Goal: Task Accomplishment & Management: Use online tool/utility

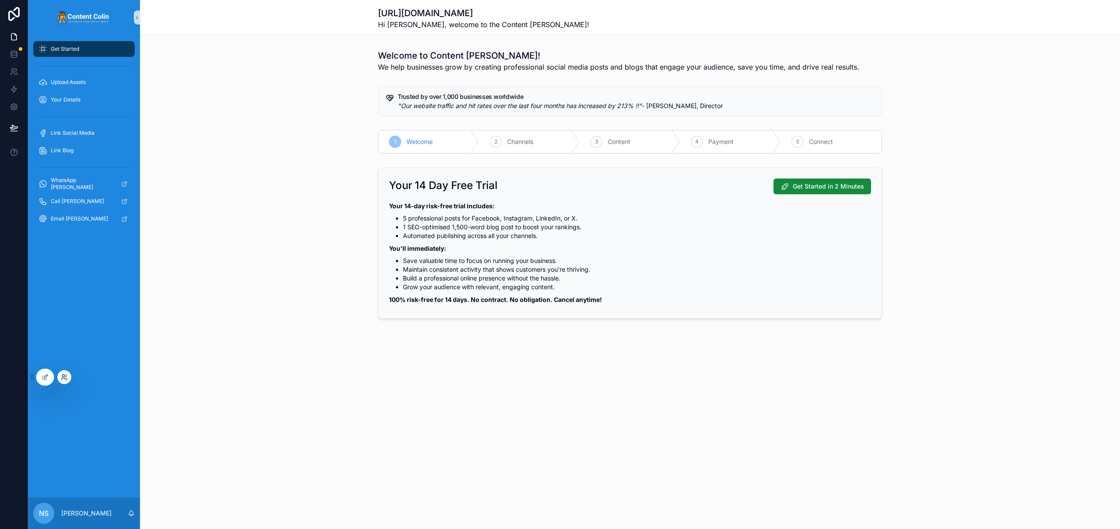
click at [66, 378] on icon at bounding box center [66, 379] width 1 height 2
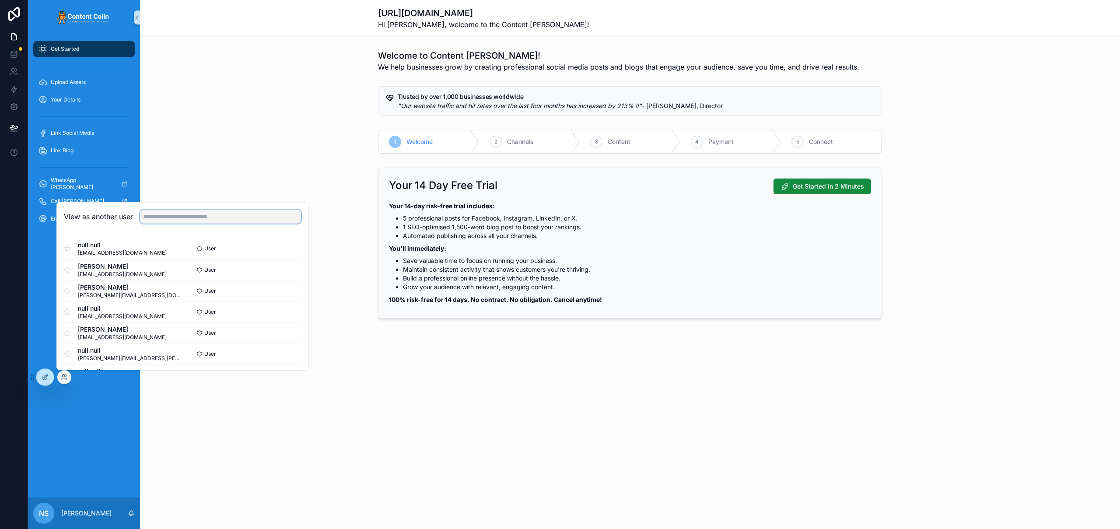
click at [192, 216] on input "text" at bounding box center [220, 217] width 161 height 14
type input "*****"
click at [285, 334] on button "Select" at bounding box center [289, 332] width 23 height 13
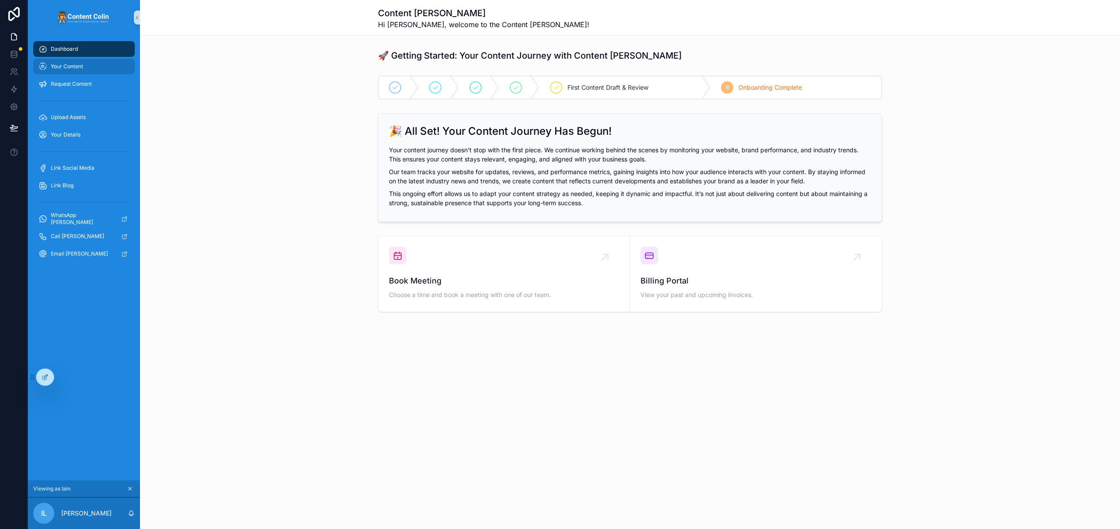
click at [81, 69] on span "Your Content" at bounding box center [67, 66] width 32 height 7
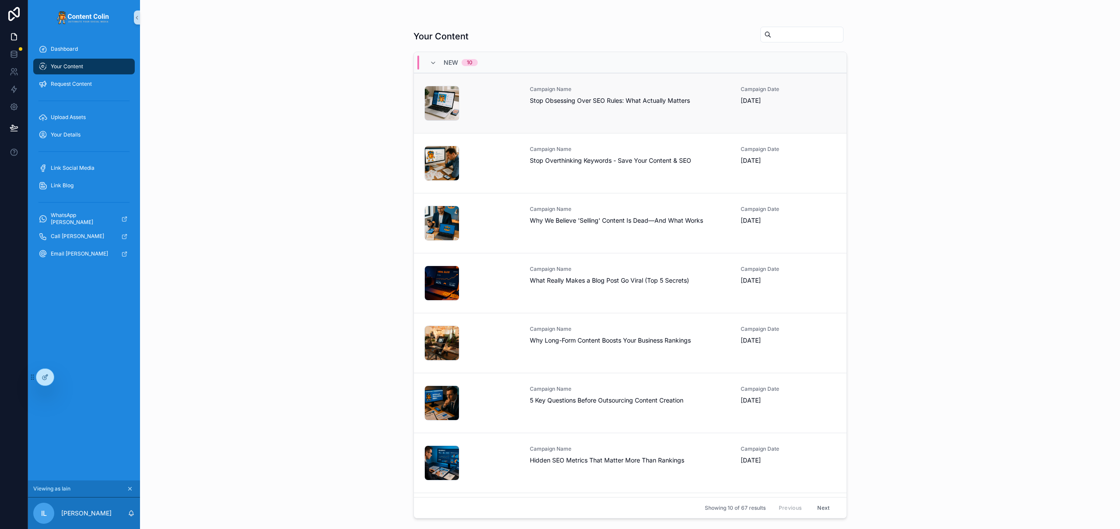
click at [608, 102] on span "Stop Obsessing Over SEO Rules: What Actually Matters" at bounding box center [630, 100] width 201 height 9
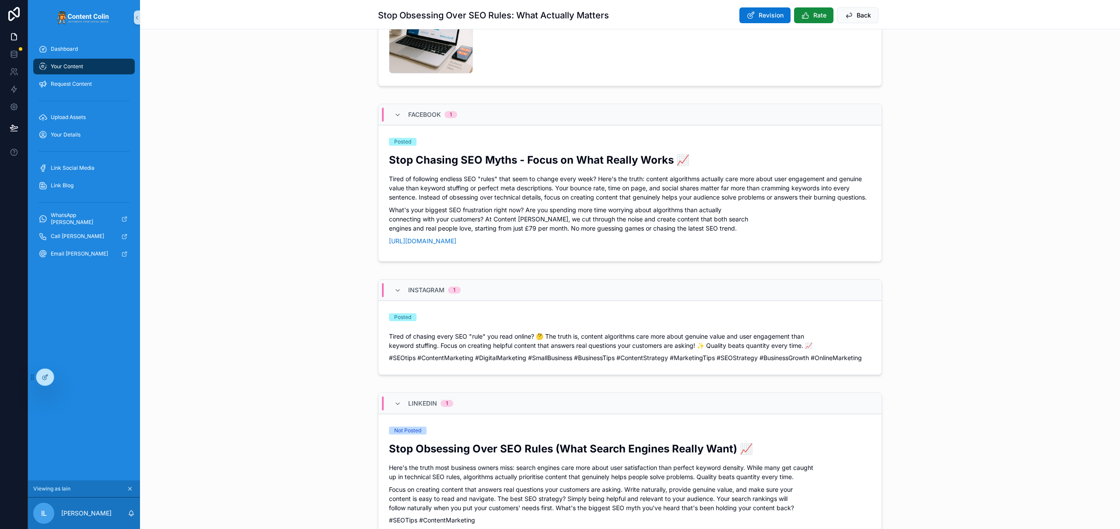
scroll to position [380, 0]
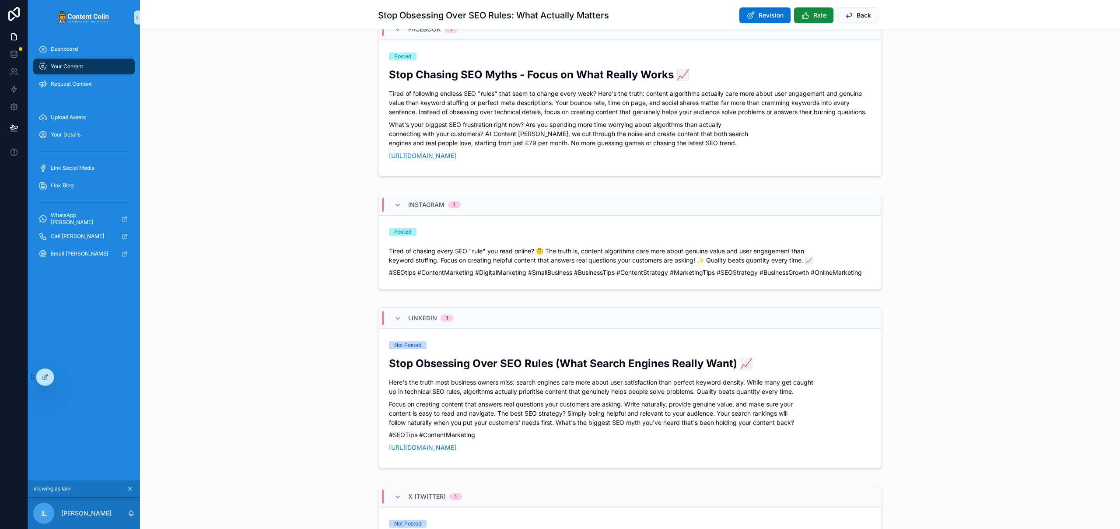
click at [575, 419] on p "Focus on creating content that answers real questions your customers are asking…" at bounding box center [630, 413] width 482 height 28
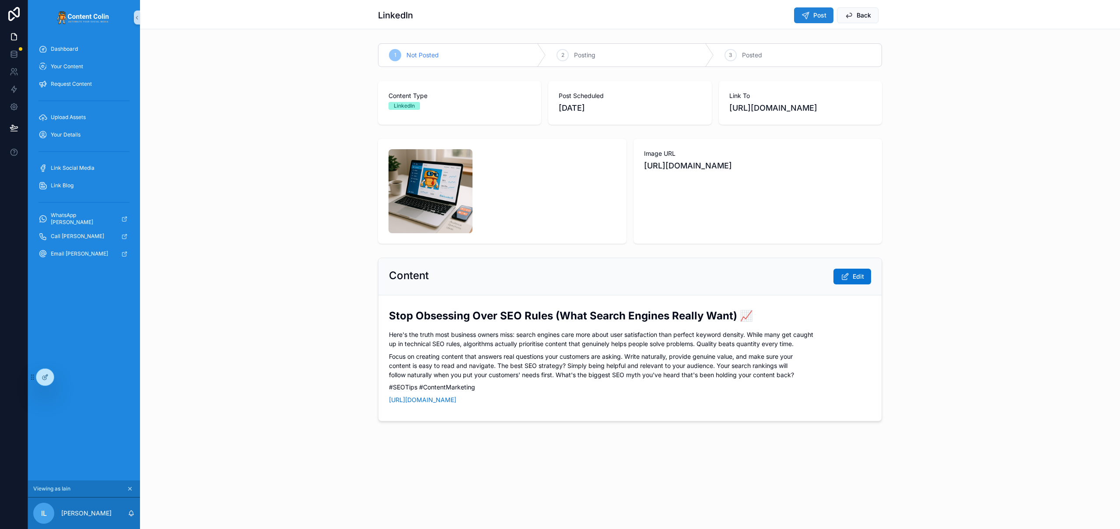
click at [805, 21] on button "Post" at bounding box center [813, 15] width 39 height 16
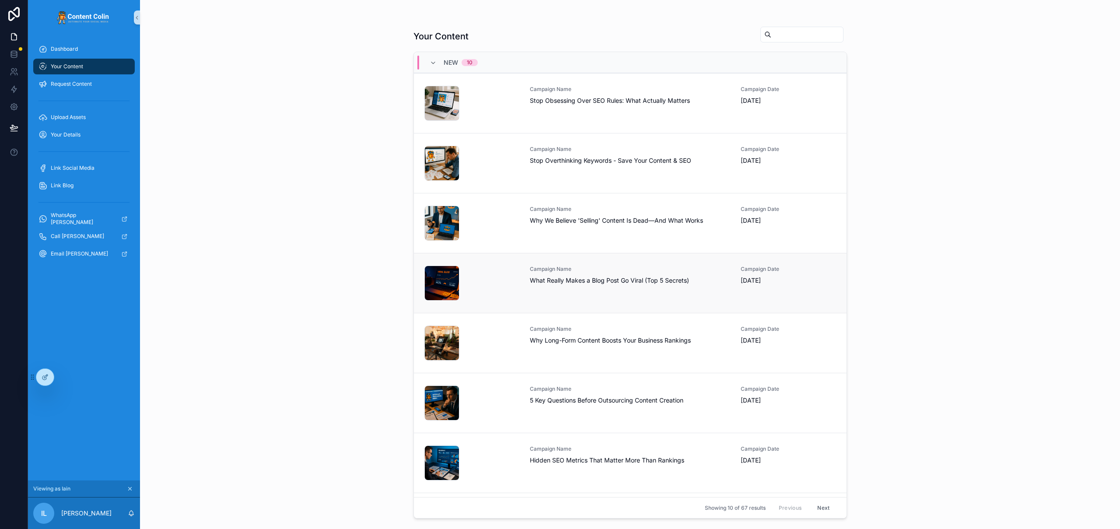
click at [594, 277] on span "What Really Makes a Blog Post Go Viral (Top 5 Secrets)" at bounding box center [630, 280] width 201 height 9
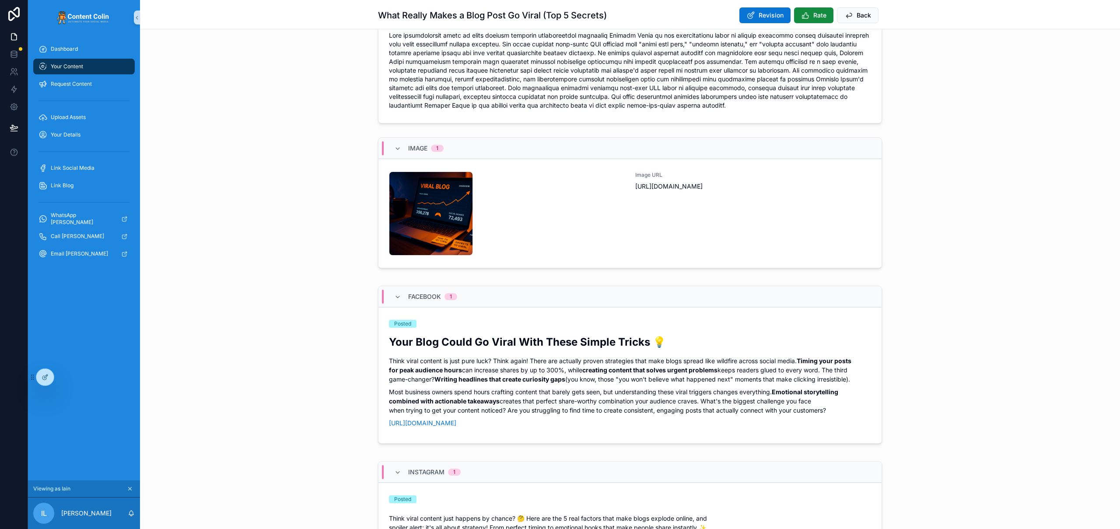
scroll to position [343, 0]
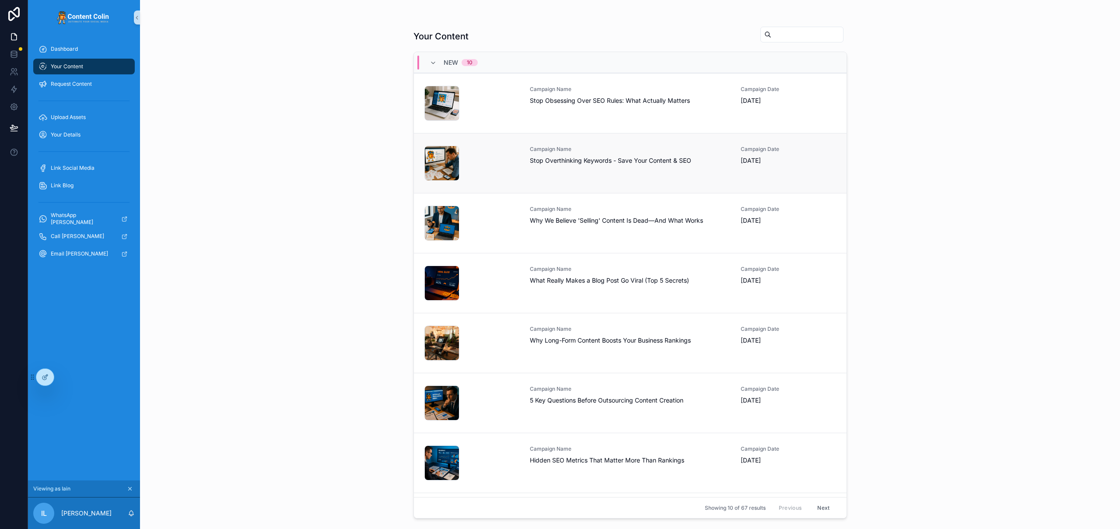
click at [545, 175] on div "Campaign Name Stop Overthinking Keywords - Save Your Content & SEO" at bounding box center [630, 163] width 201 height 35
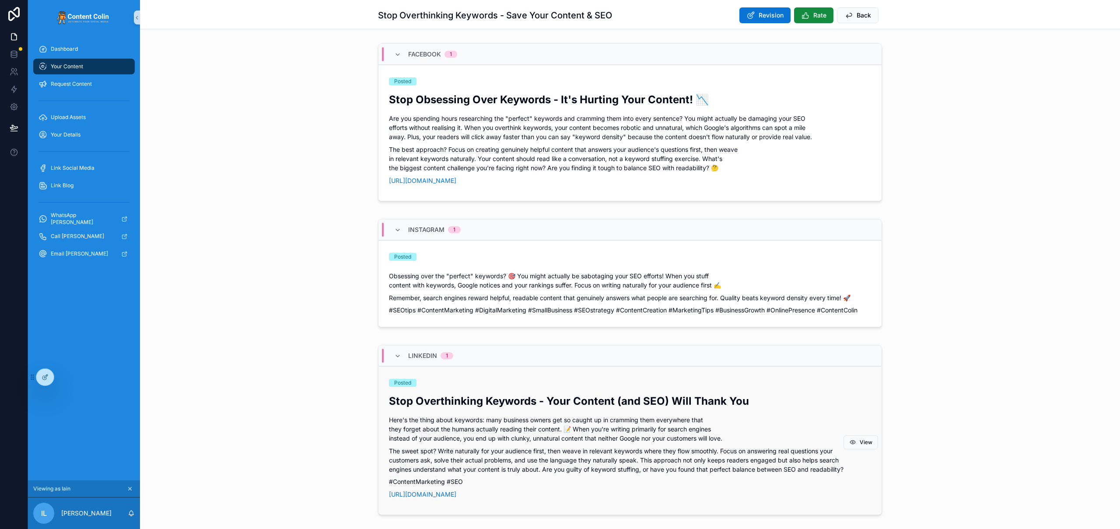
scroll to position [358, 0]
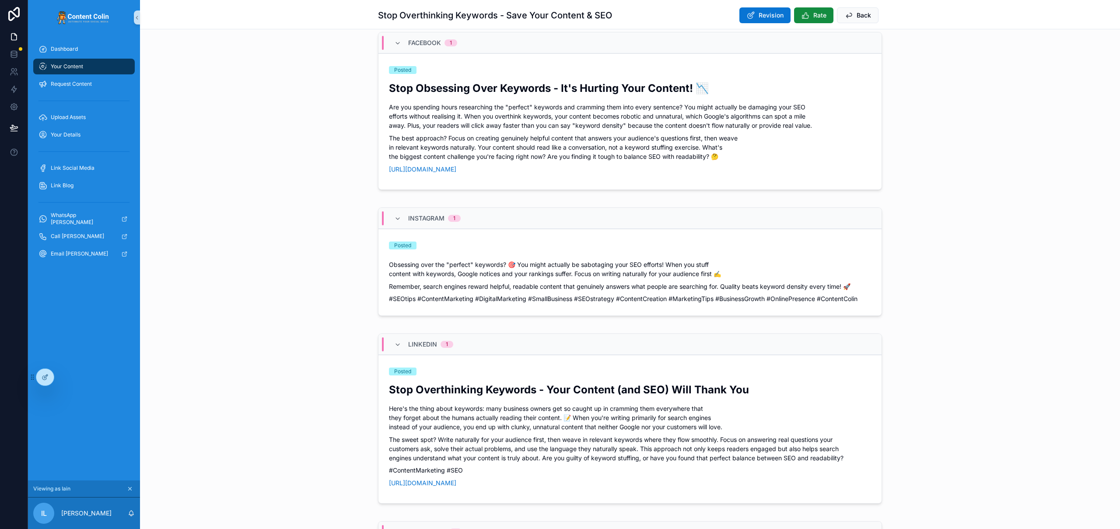
drag, startPoint x: 470, startPoint y: 412, endPoint x: 473, endPoint y: 405, distance: 7.8
click at [470, 412] on p "Here's the thing about keywords: many business owners get so caught up in cramm…" at bounding box center [630, 418] width 482 height 28
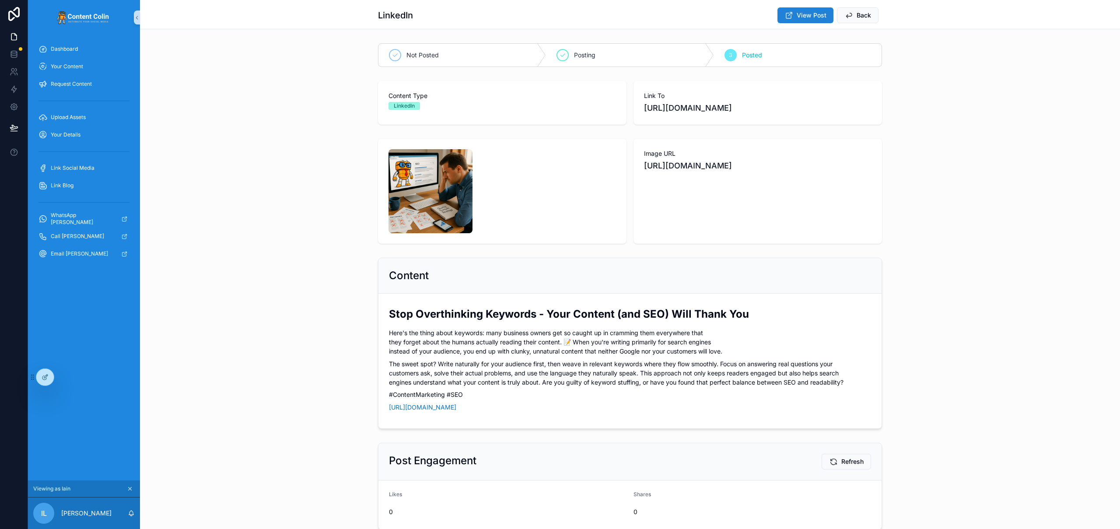
click at [813, 9] on button "View Post" at bounding box center [806, 15] width 56 height 16
